Goal: Task Accomplishment & Management: Use online tool/utility

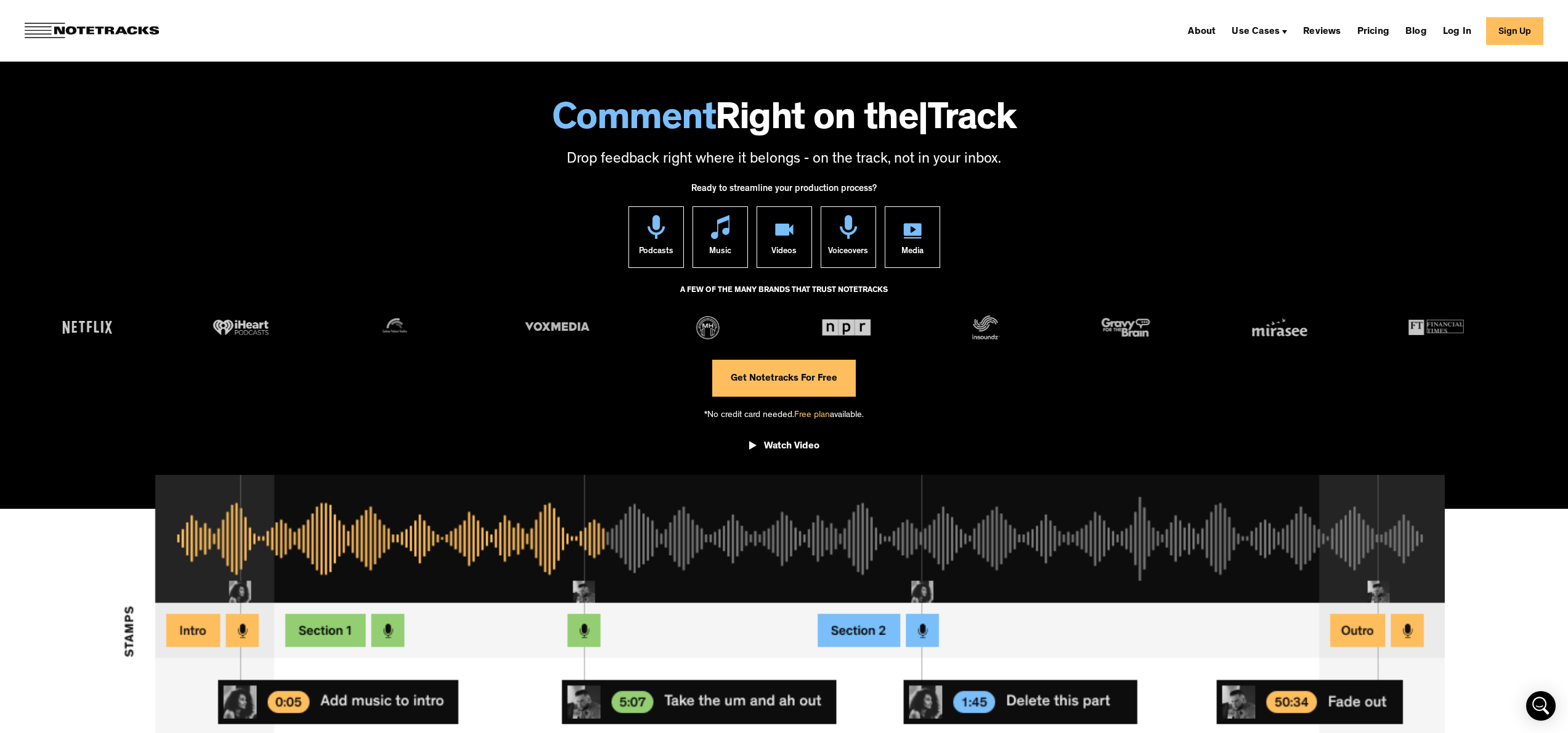
scroll to position [106, 0]
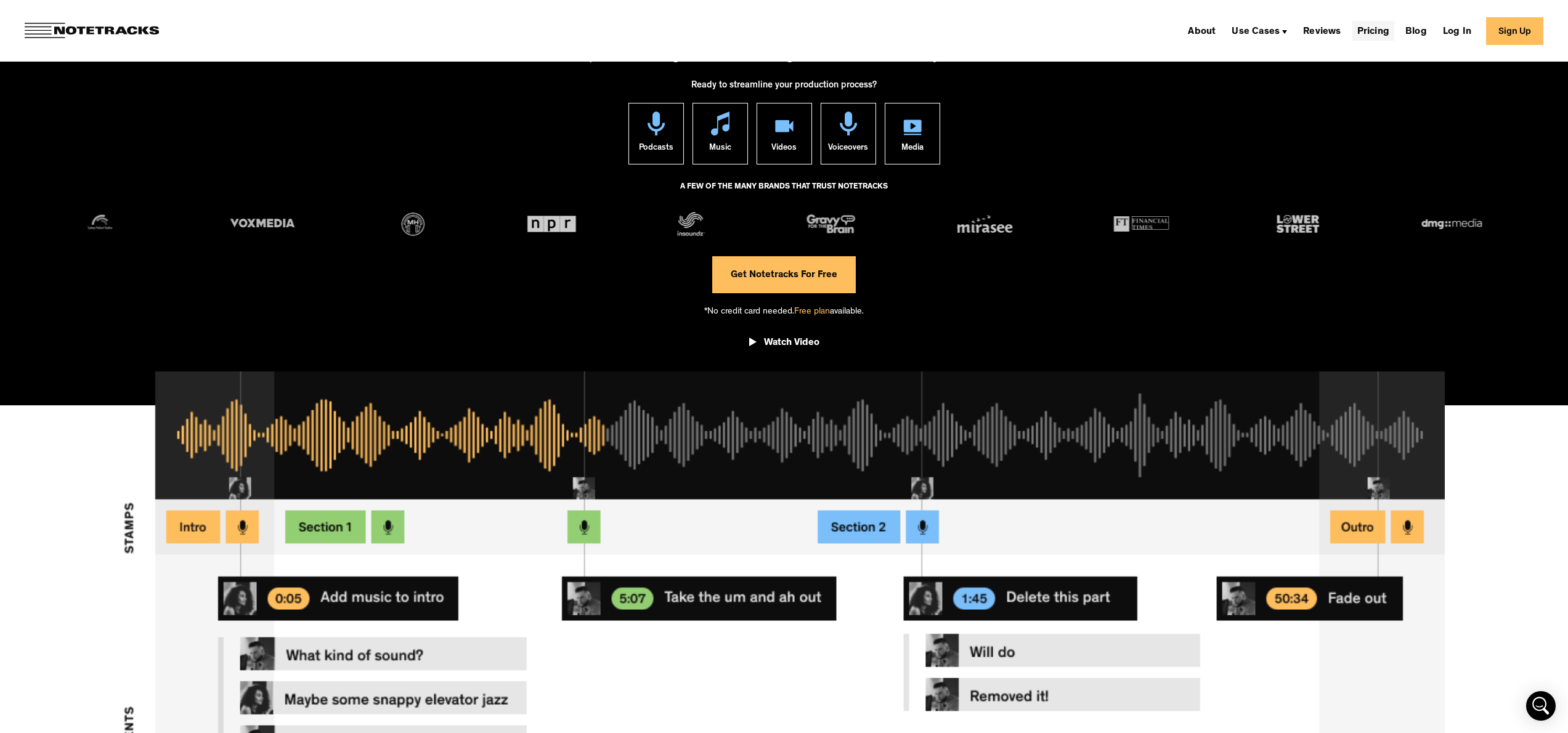
click at [1382, 30] on link "Pricing" at bounding box center [1373, 31] width 42 height 20
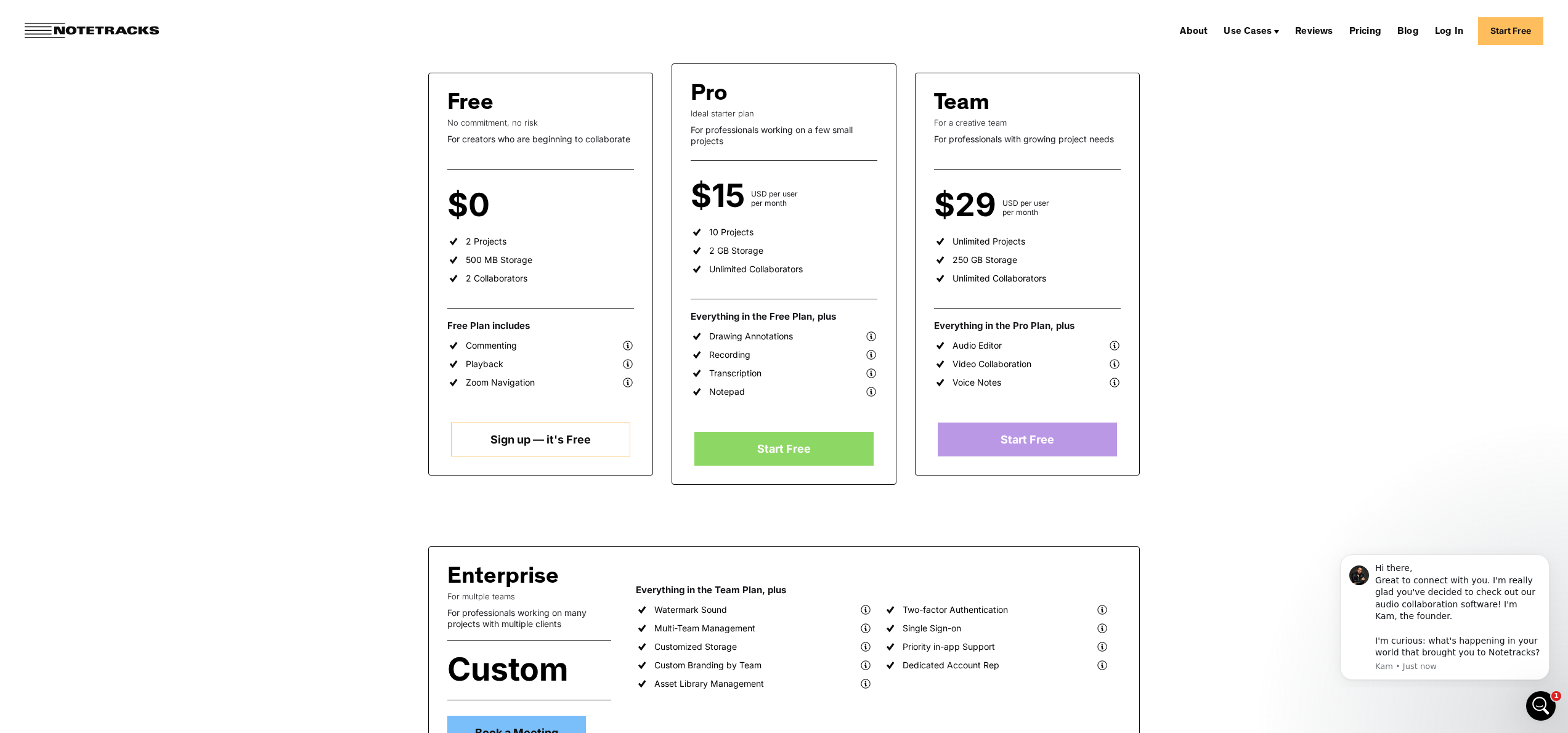
scroll to position [210, 0]
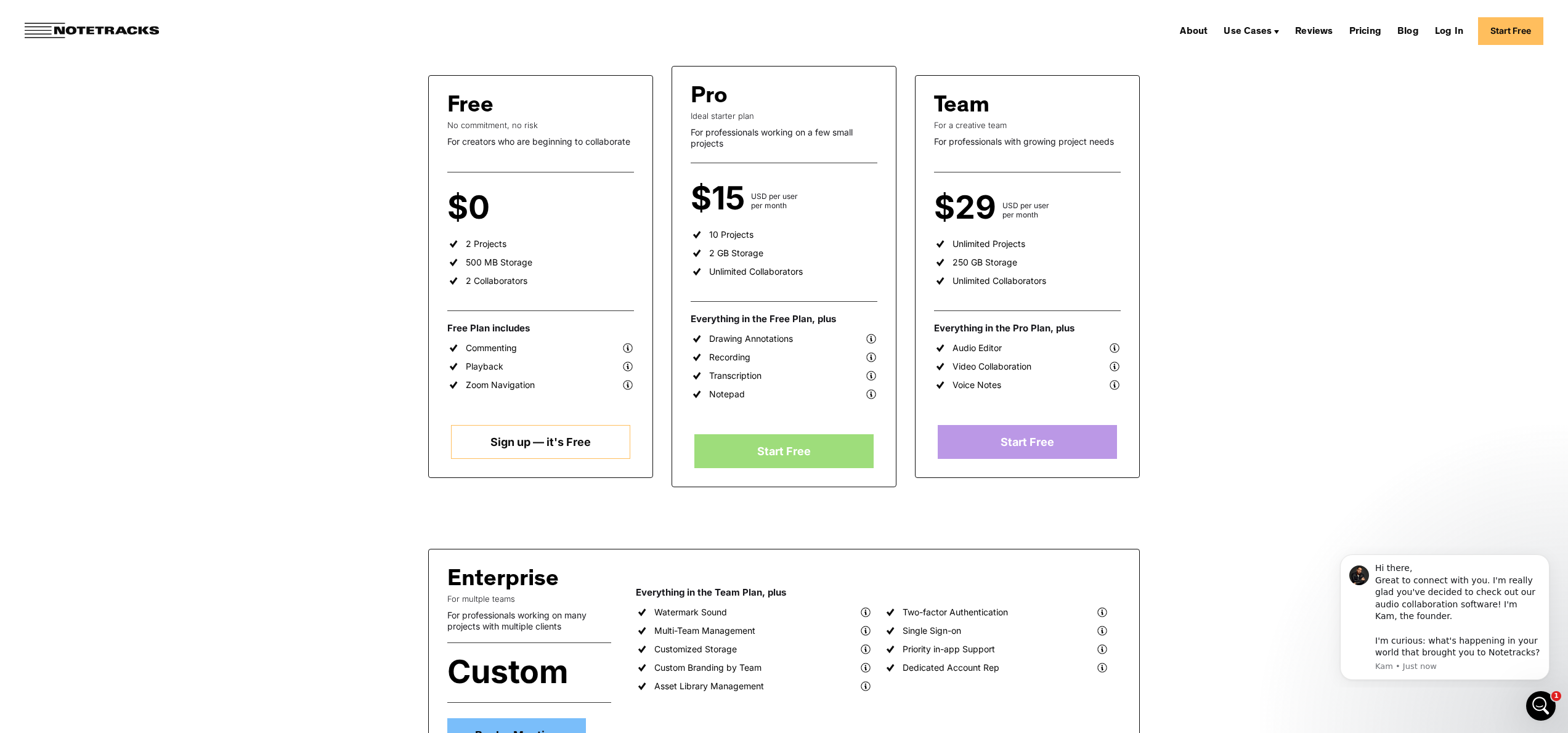
click at [791, 452] on link "Start Free" at bounding box center [783, 451] width 178 height 33
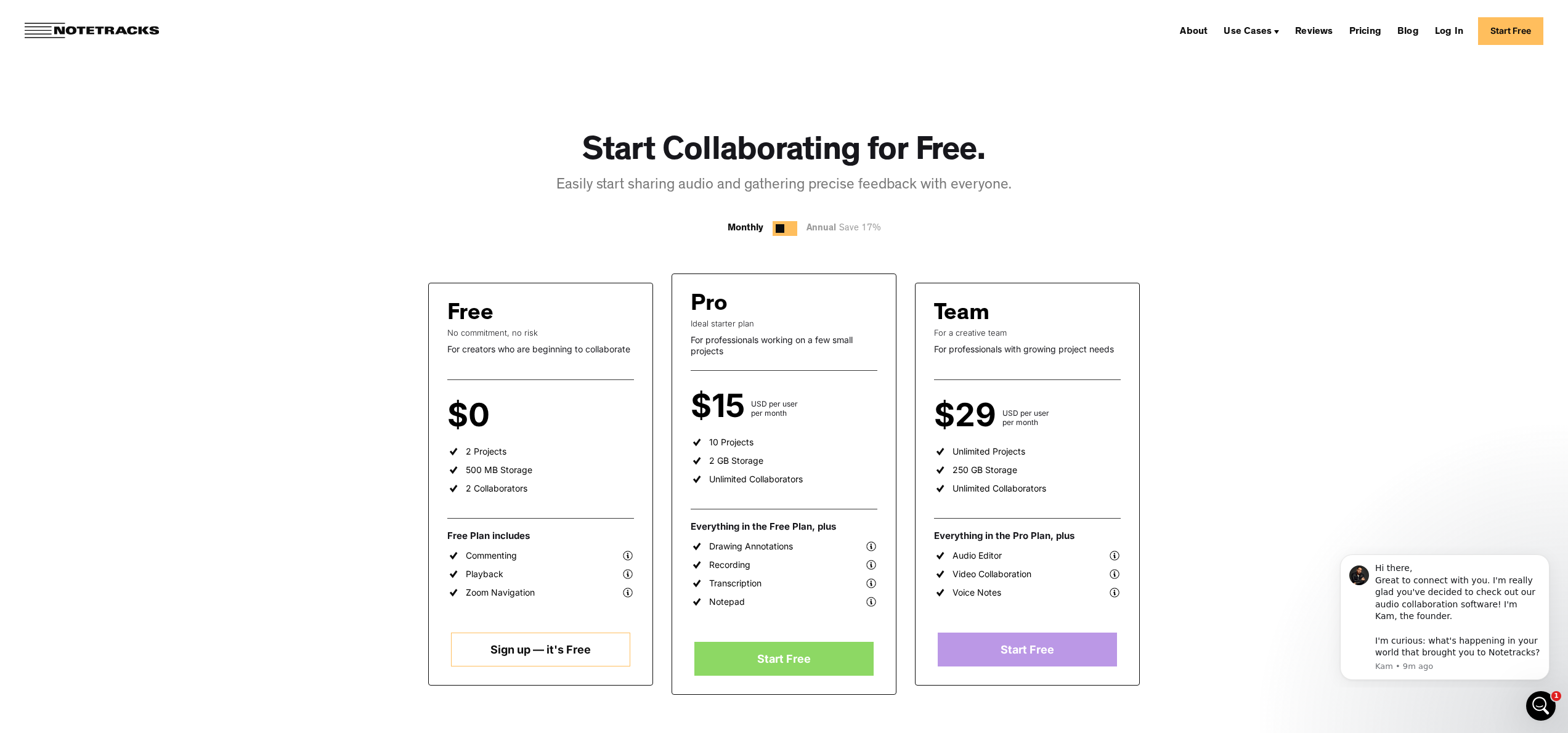
scroll to position [0, 0]
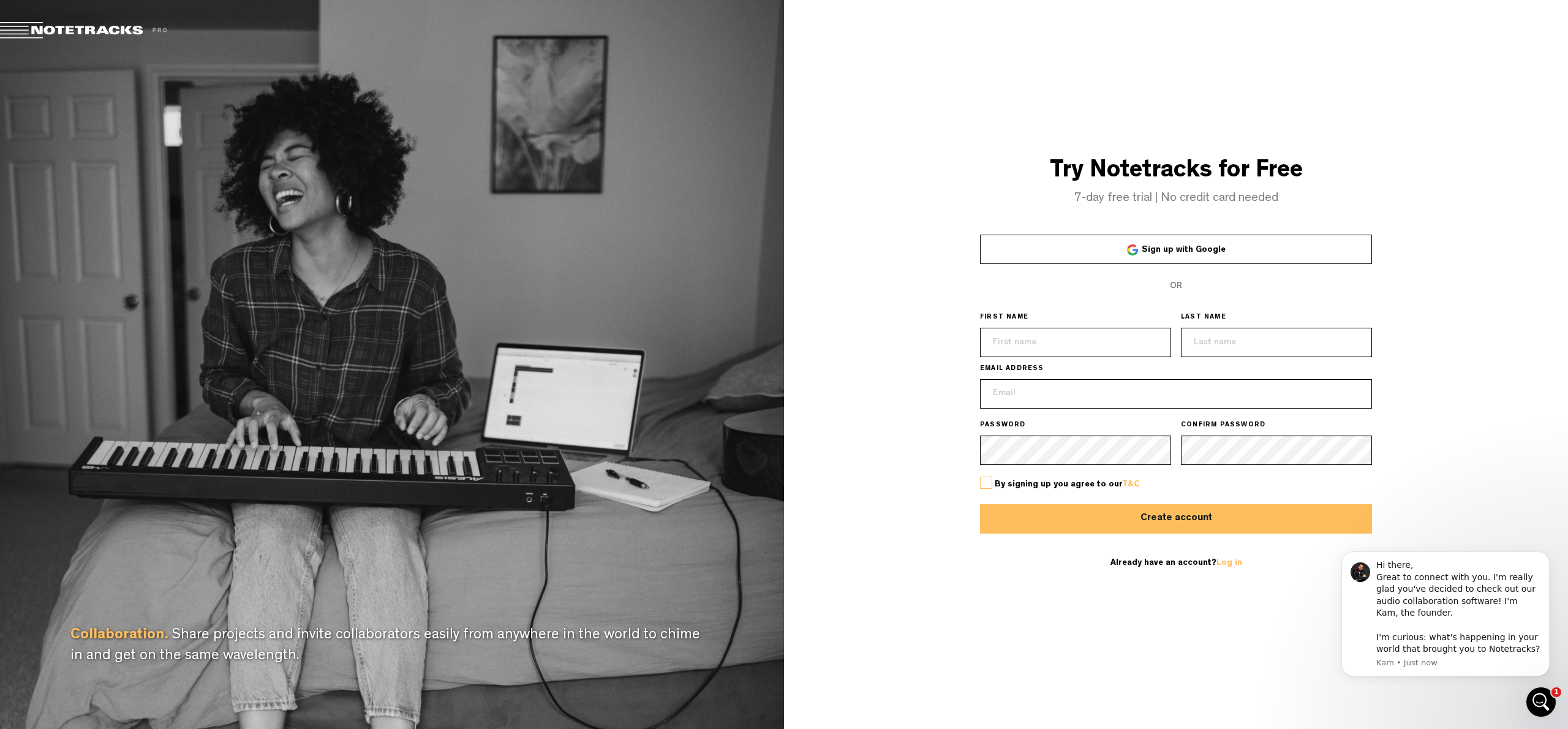
click at [1155, 250] on span "Sign up with Google" at bounding box center [1183, 250] width 84 height 9
click at [969, 184] on div "Try Notetracks for Free 7-day free trial | No credit card needed" at bounding box center [1176, 182] width 784 height 47
click at [1127, 248] on link "Sign up with Google" at bounding box center [1176, 249] width 392 height 30
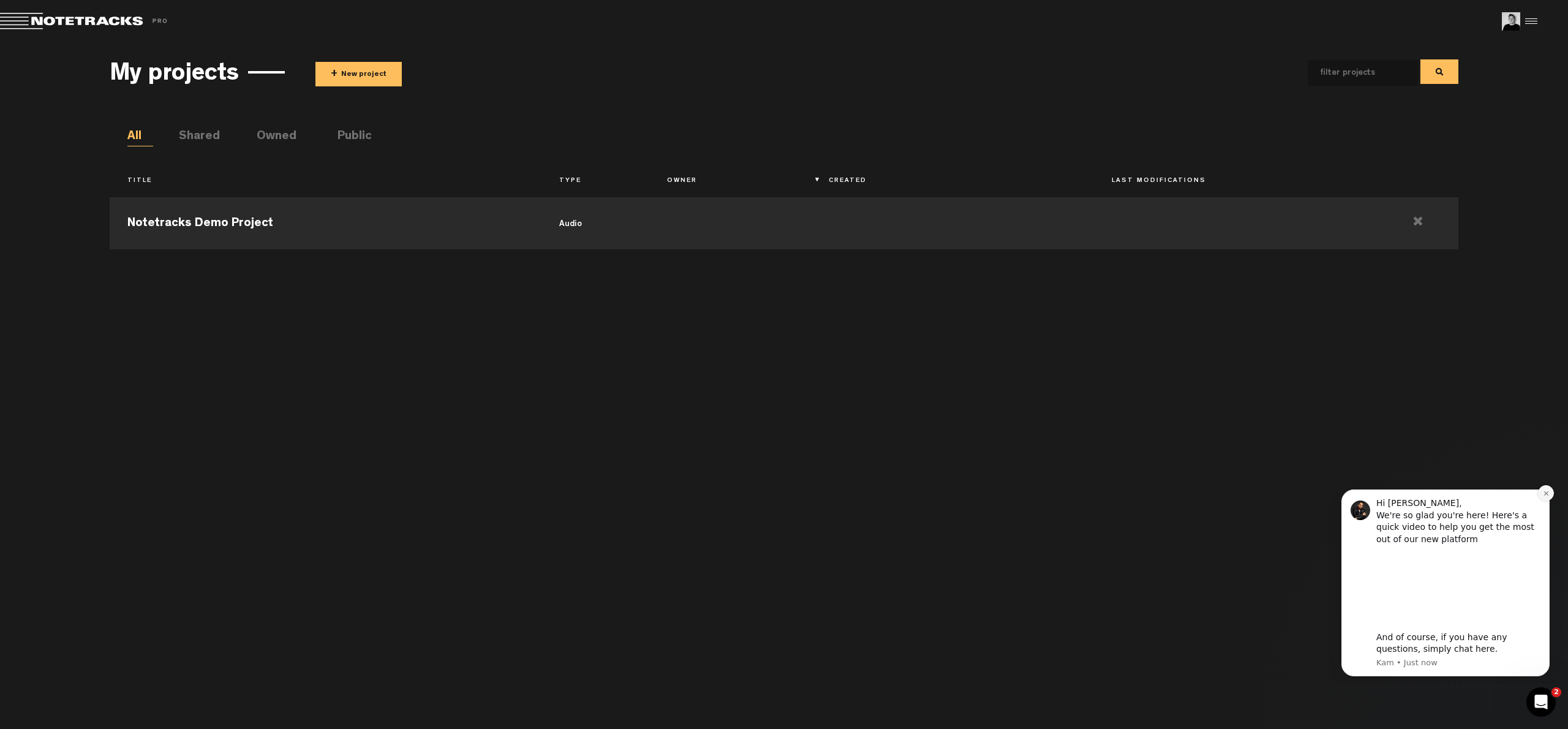
click at [1543, 496] on icon "Dismiss notification" at bounding box center [1545, 492] width 6 height 6
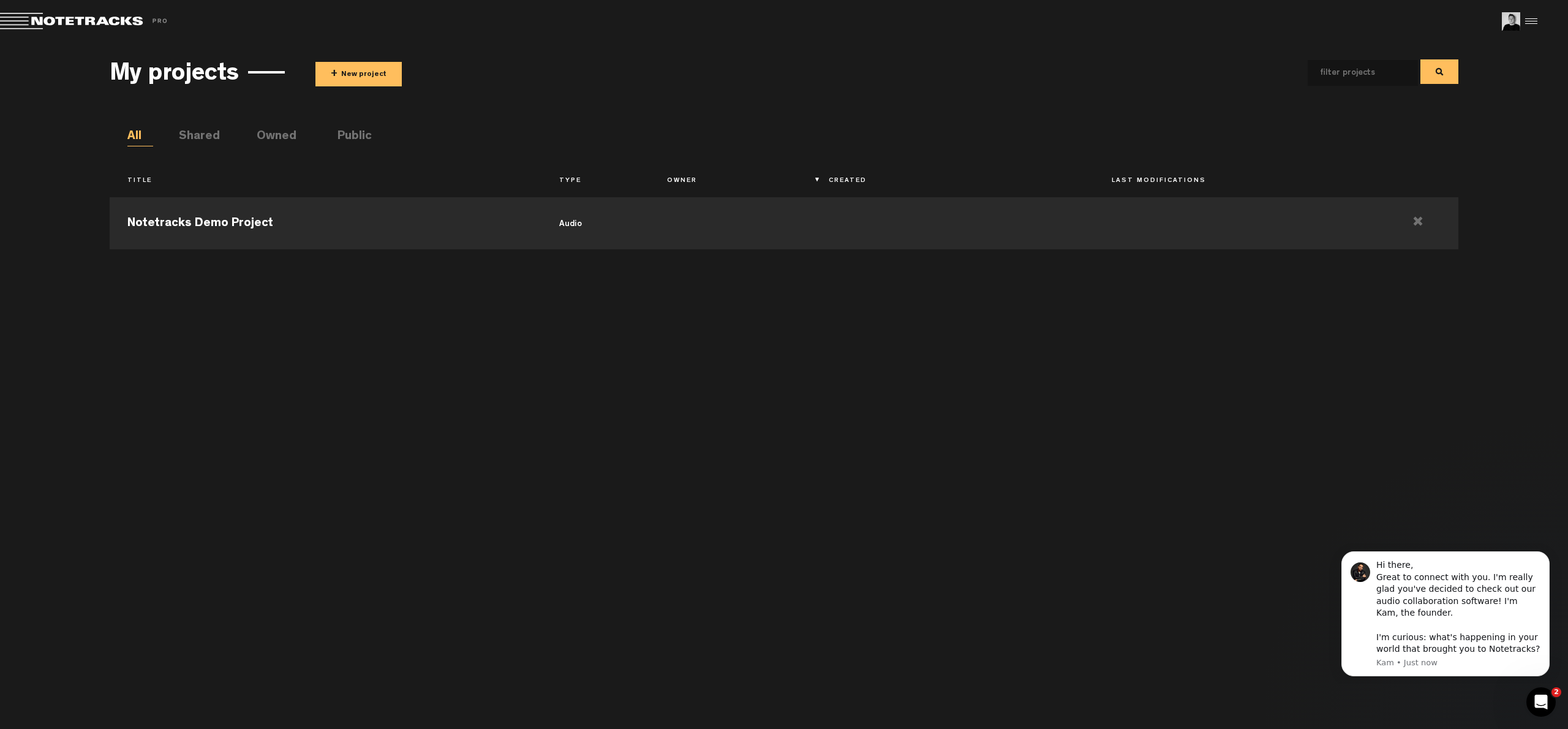
click at [354, 74] on button "+ New project" at bounding box center [358, 74] width 86 height 24
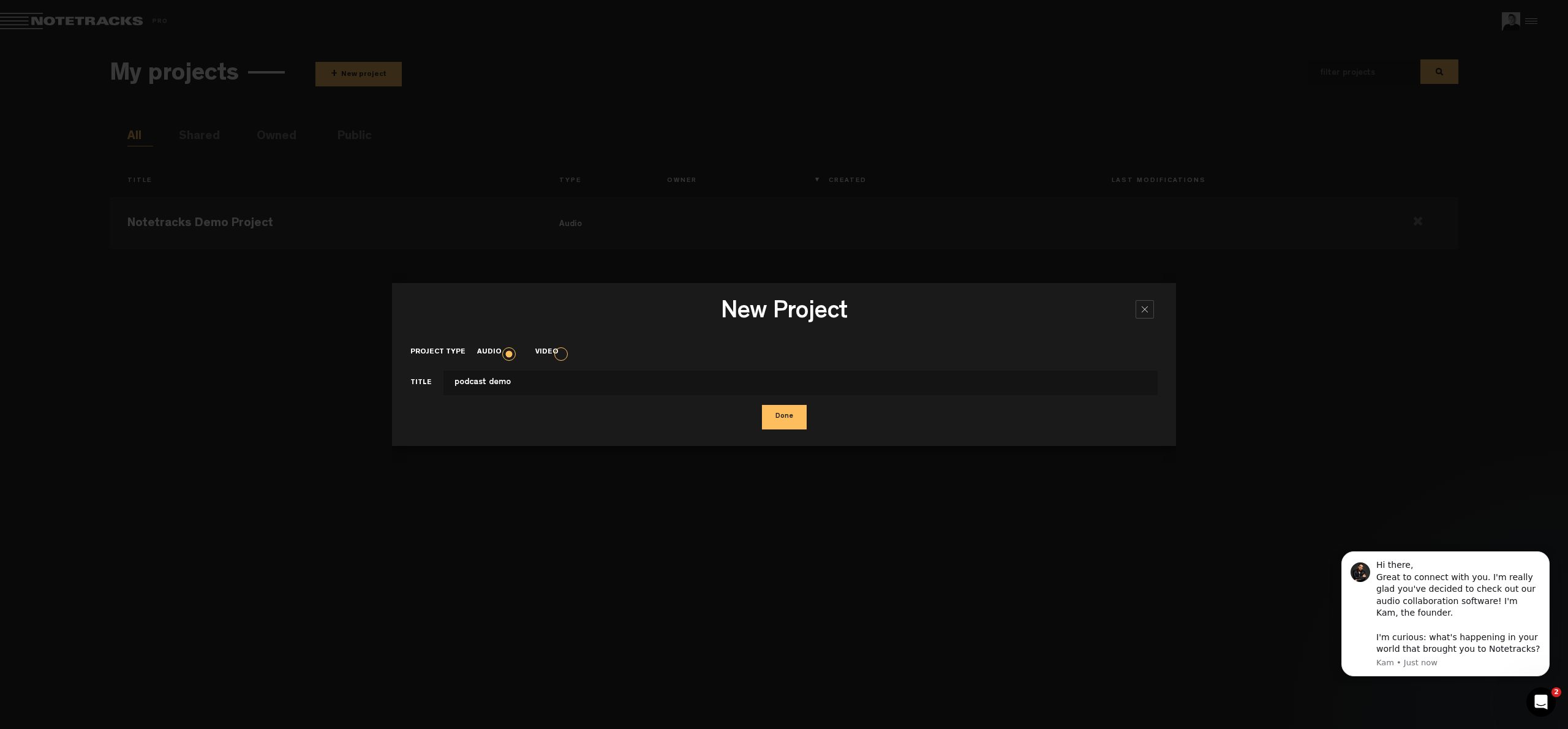
type input "podcast demo"
click at [791, 417] on button "Done" at bounding box center [785, 417] width 45 height 24
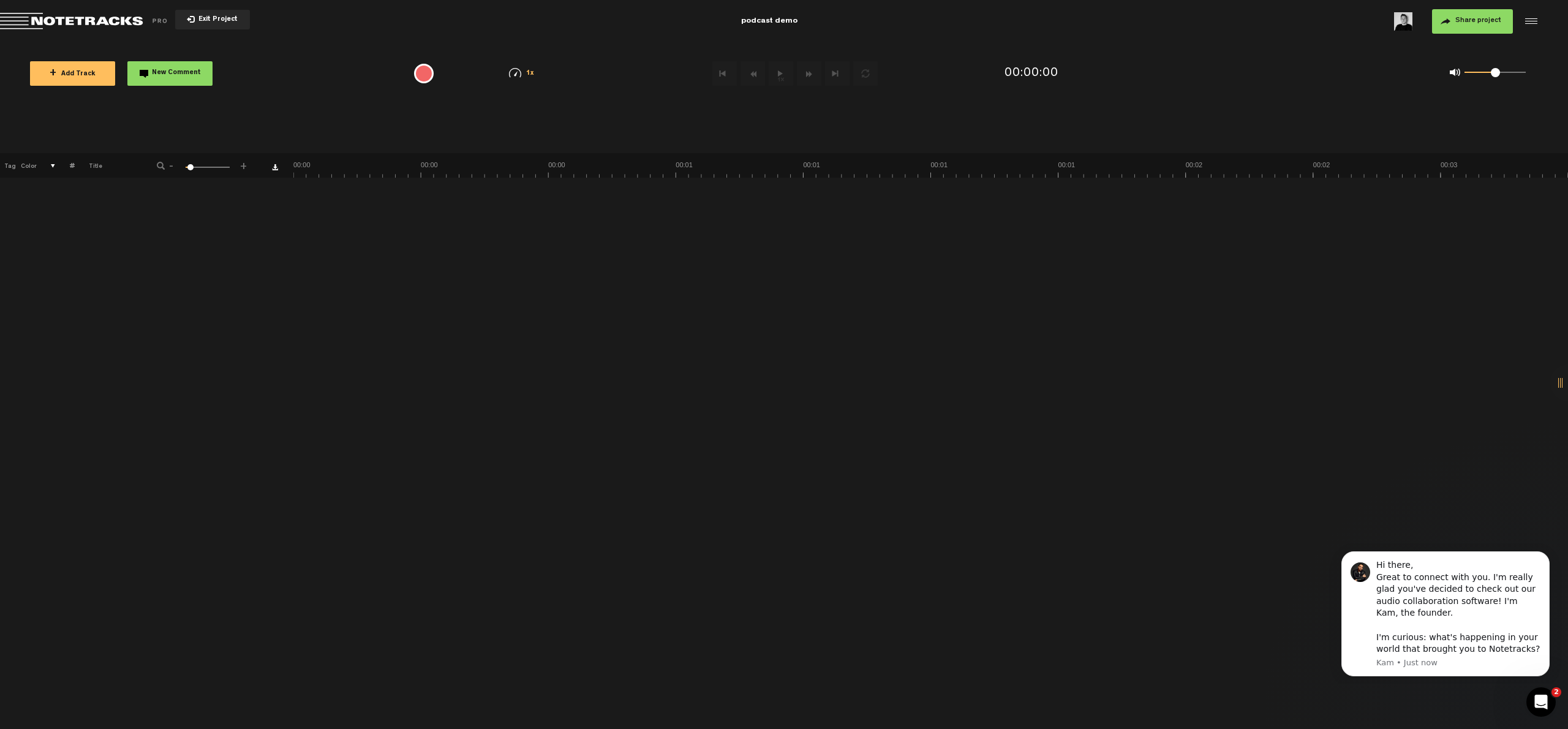
click at [64, 68] on button "+ Add Track" at bounding box center [72, 73] width 86 height 24
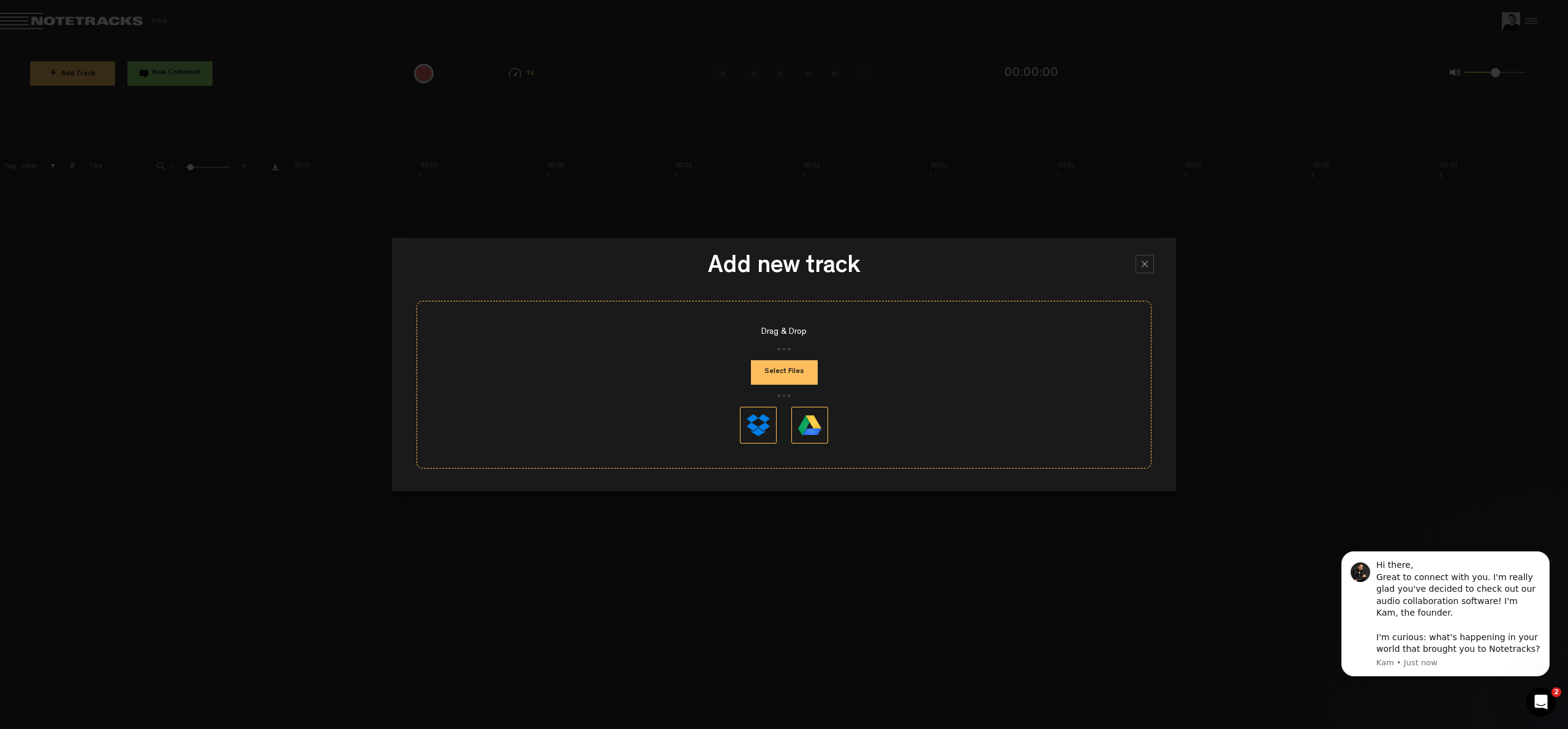
click at [786, 372] on button "Select Files" at bounding box center [784, 372] width 67 height 24
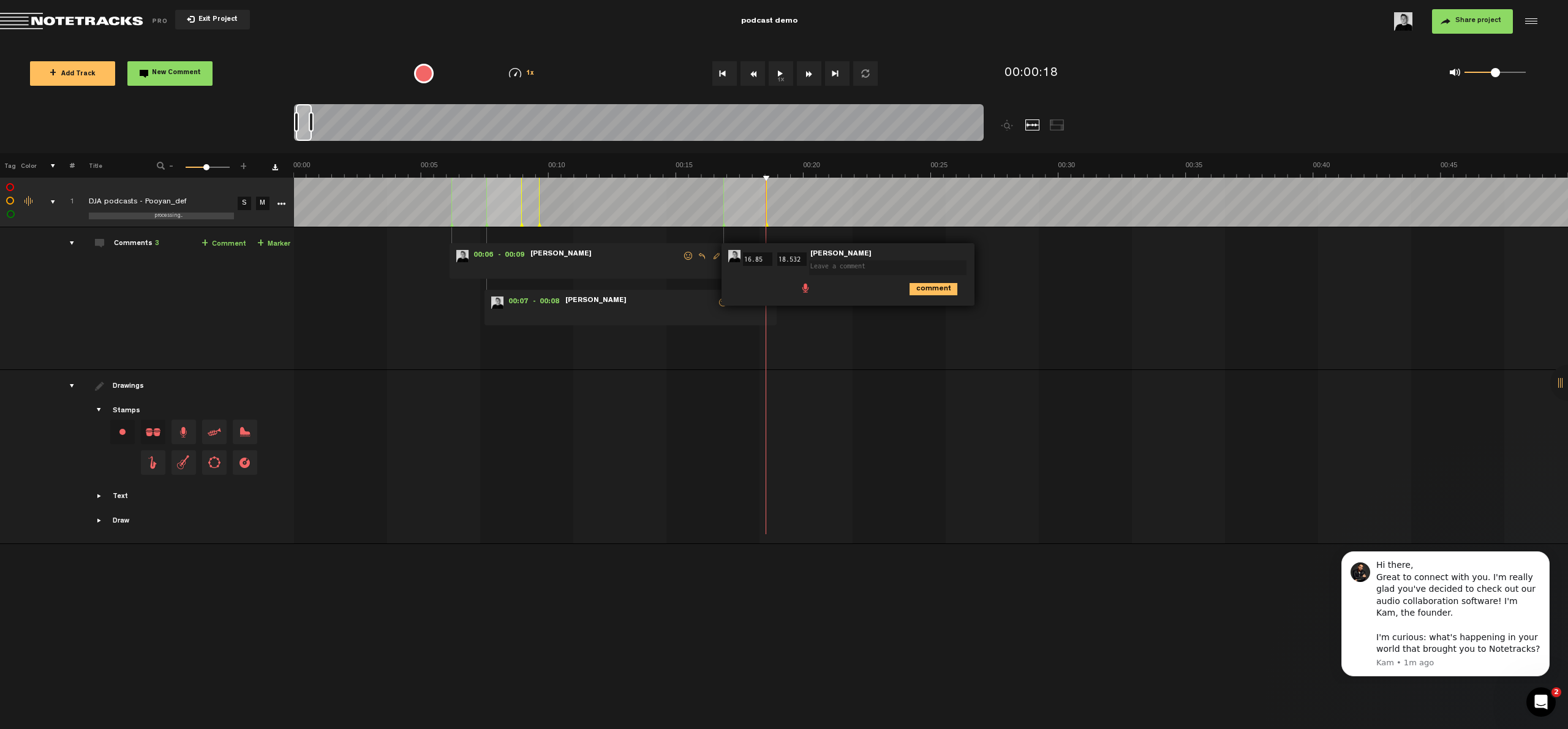
click at [1473, 20] on span "Share project" at bounding box center [1478, 21] width 46 height 7
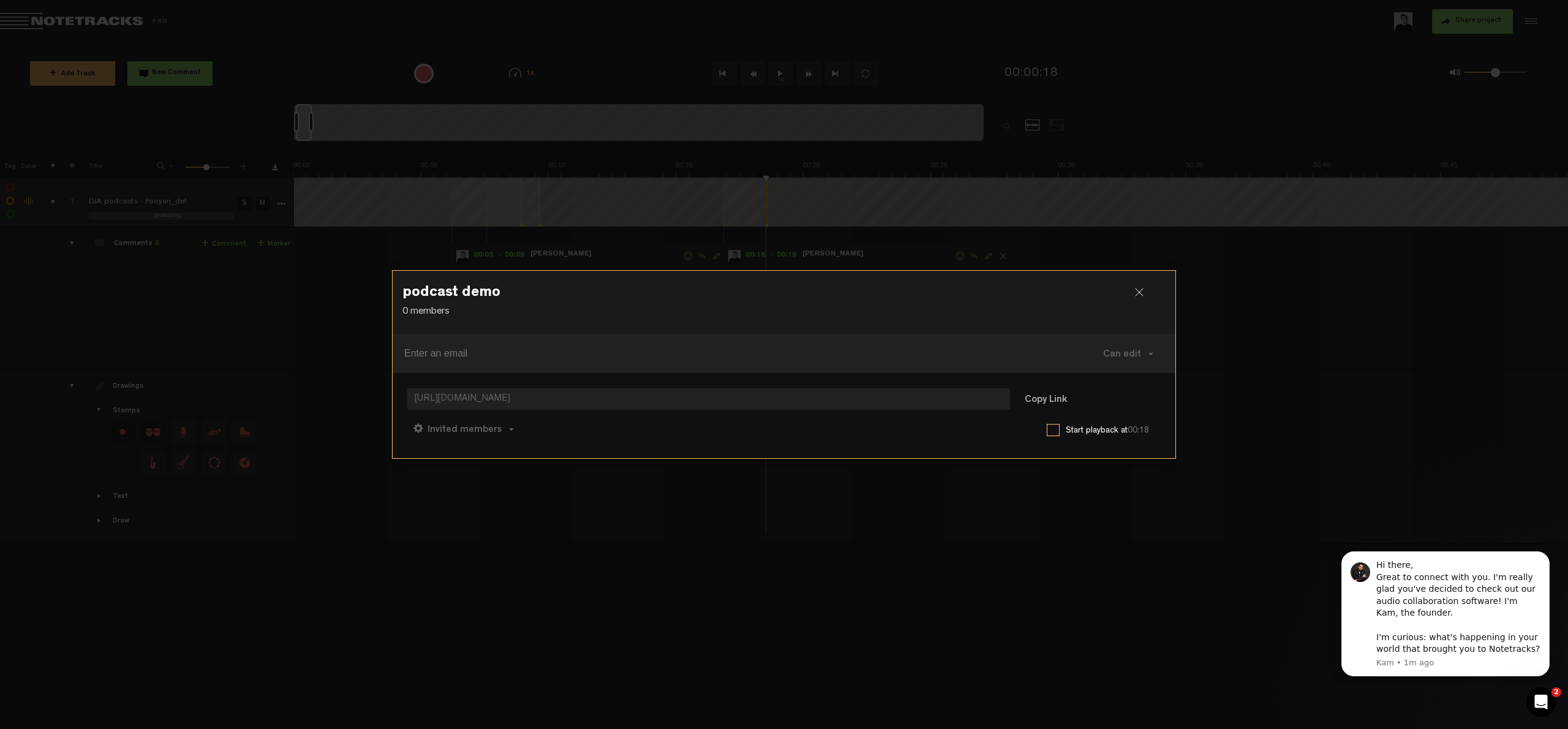
click at [856, 279] on div "podcast demo 0 members" at bounding box center [784, 302] width 783 height 63
click at [473, 430] on span "Invited members" at bounding box center [464, 429] width 74 height 10
click at [565, 343] on md-chips-wrap at bounding box center [707, 353] width 610 height 30
click at [1141, 291] on div at bounding box center [1144, 297] width 18 height 18
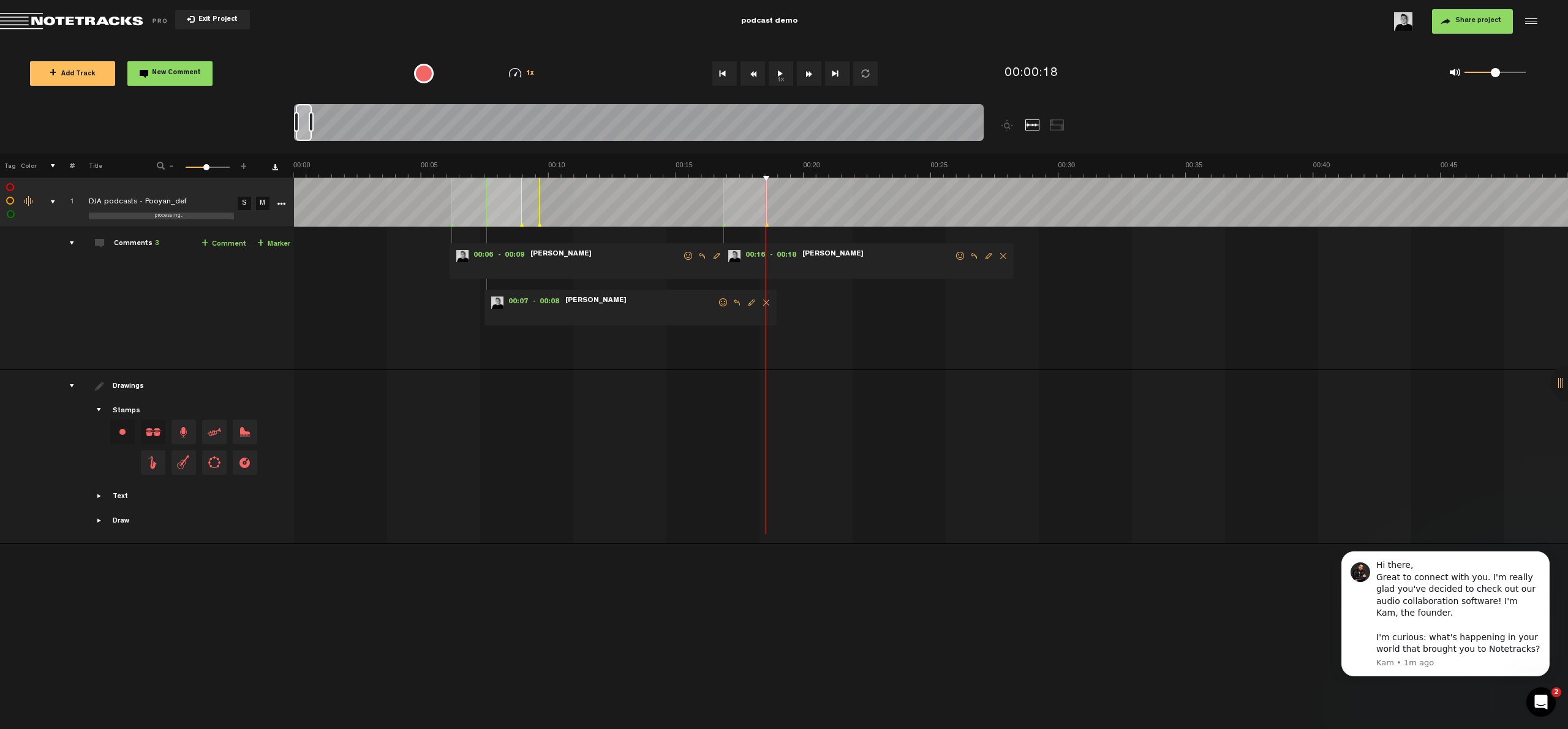
click at [103, 390] on span at bounding box center [99, 385] width 10 height 10
click at [131, 388] on div "Drawings" at bounding box center [129, 387] width 33 height 11
